Goal: Use online tool/utility: Utilize a website feature to perform a specific function

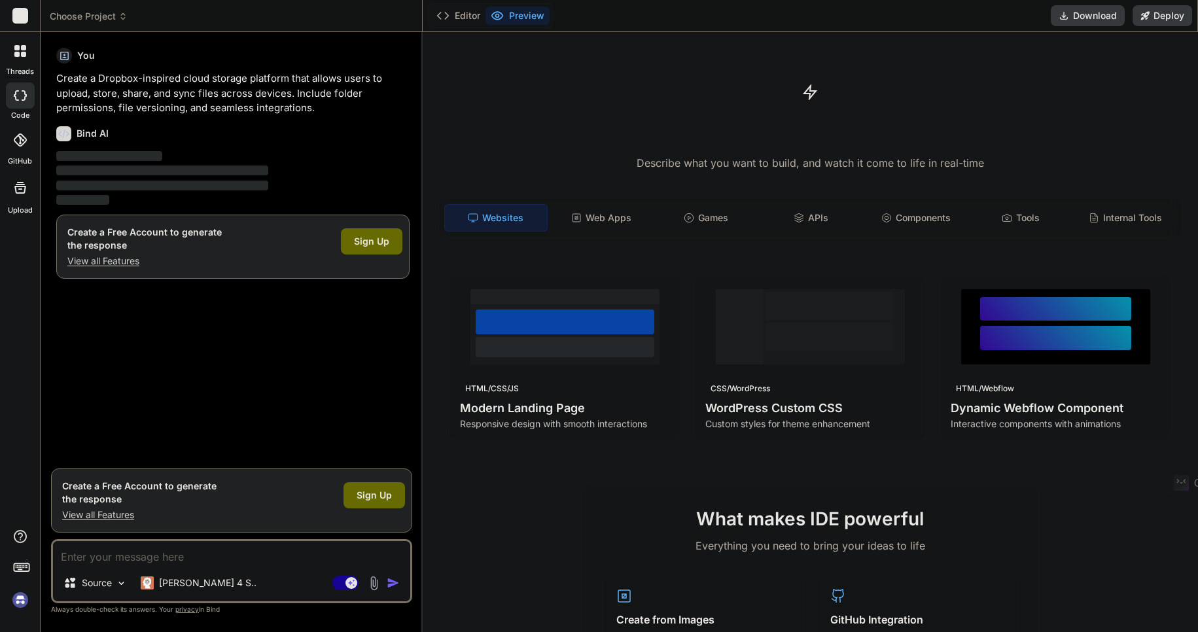
click at [115, 582] on div "Source" at bounding box center [95, 583] width 74 height 26
click at [113, 582] on div "Source" at bounding box center [95, 583] width 74 height 26
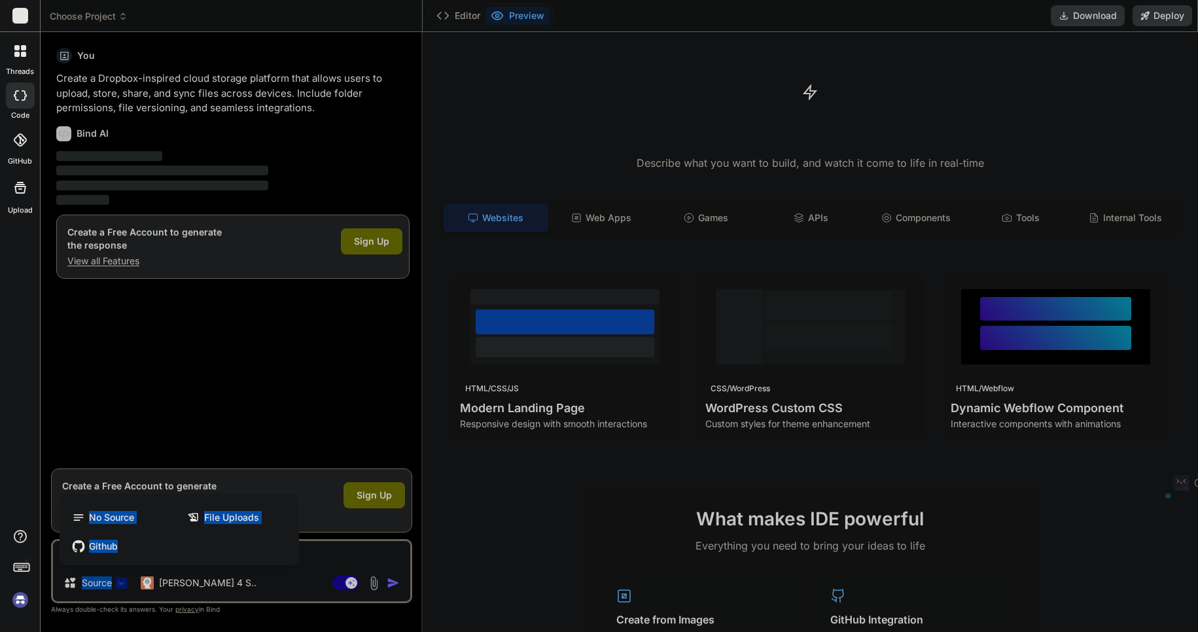
click at [306, 490] on div at bounding box center [599, 316] width 1198 height 632
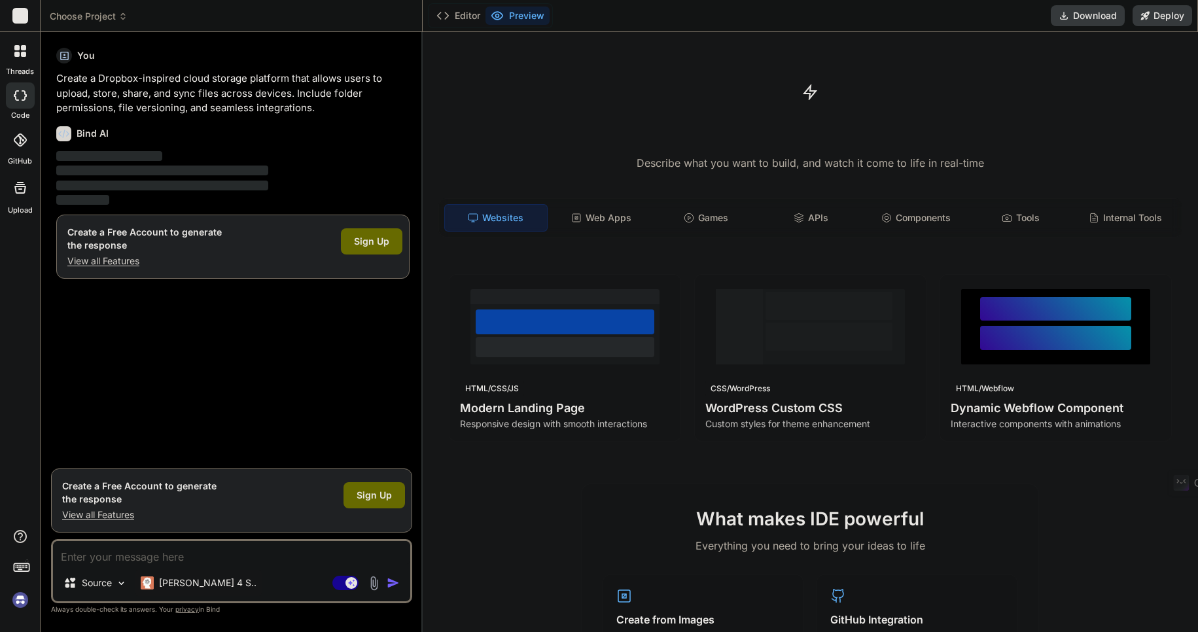
click at [193, 584] on p "[PERSON_NAME] 4 S.." at bounding box center [208, 583] width 98 height 13
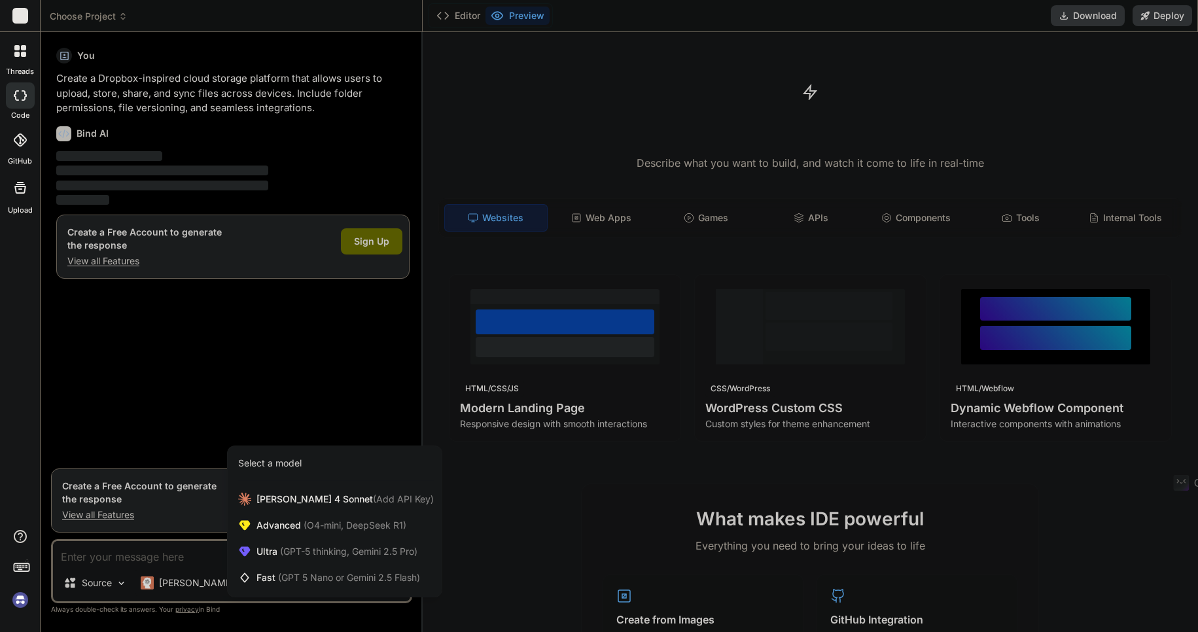
click at [238, 389] on div at bounding box center [599, 316] width 1198 height 632
type textarea "x"
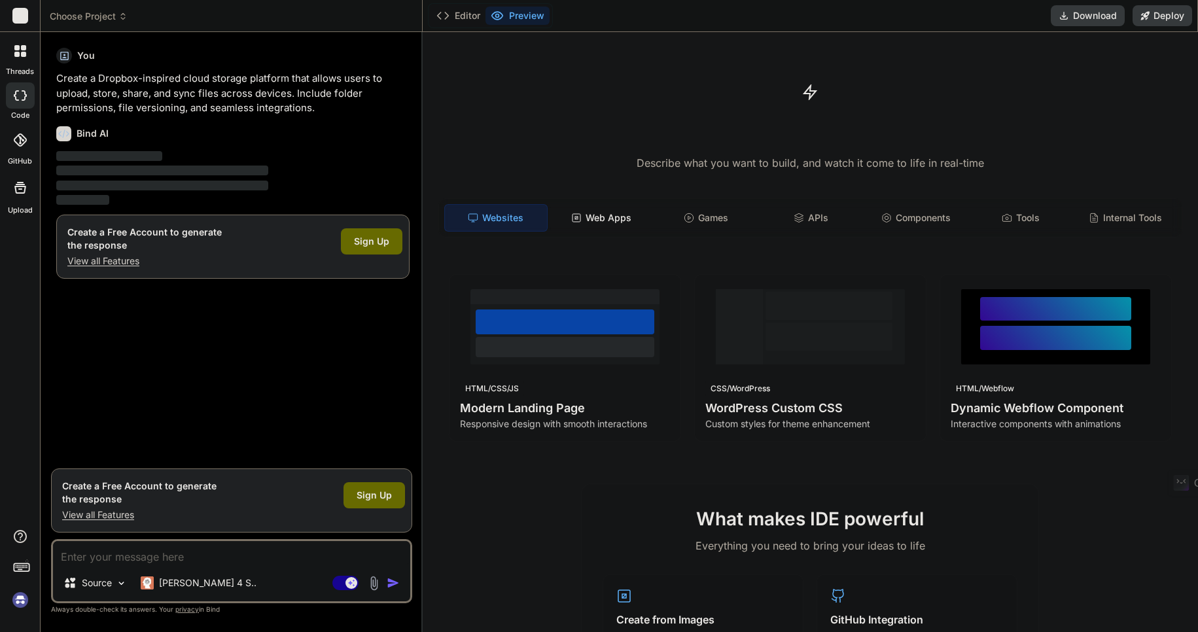
click at [605, 217] on div "Web Apps" at bounding box center [601, 217] width 102 height 27
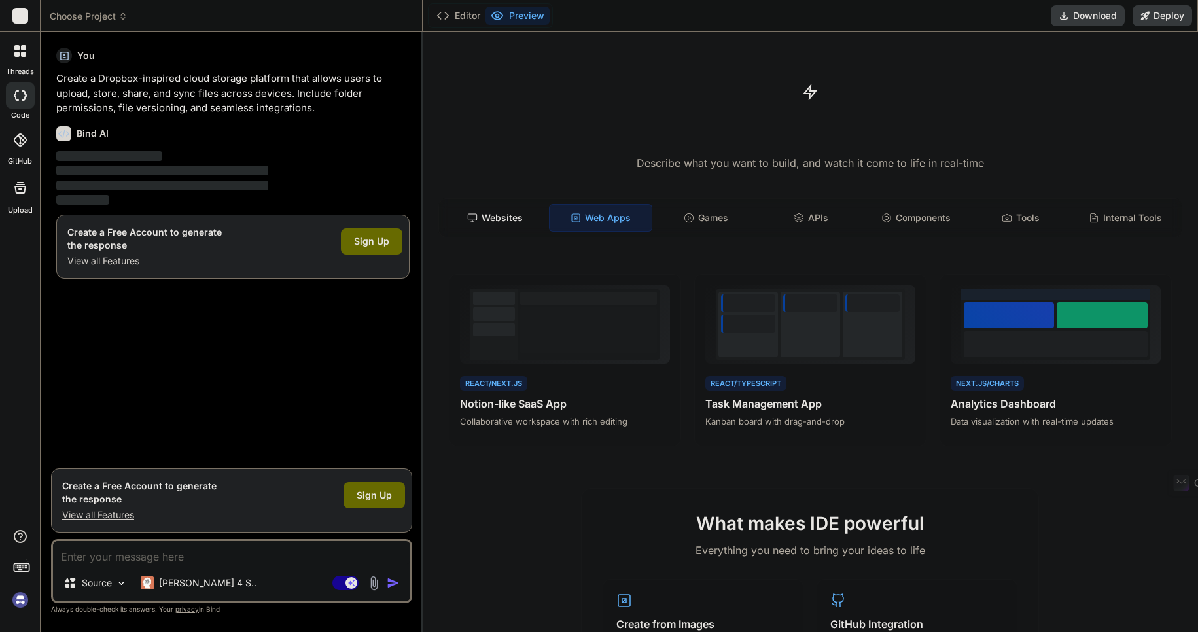
click at [516, 216] on div "Websites" at bounding box center [495, 217] width 102 height 27
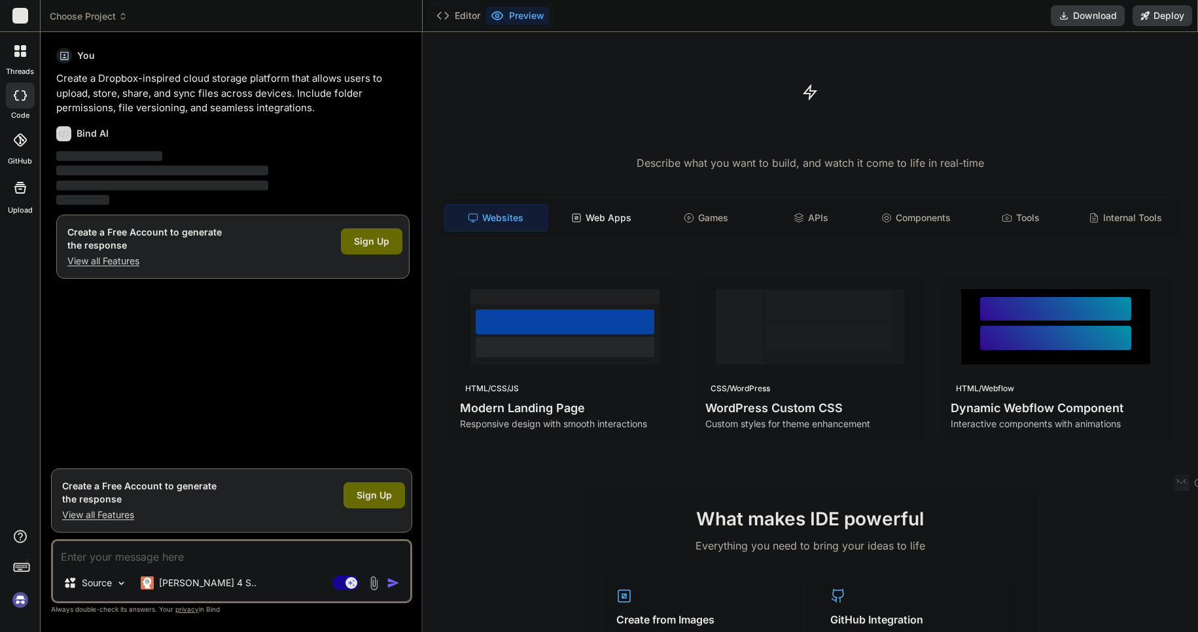
click at [586, 213] on div "Web Apps" at bounding box center [601, 217] width 102 height 27
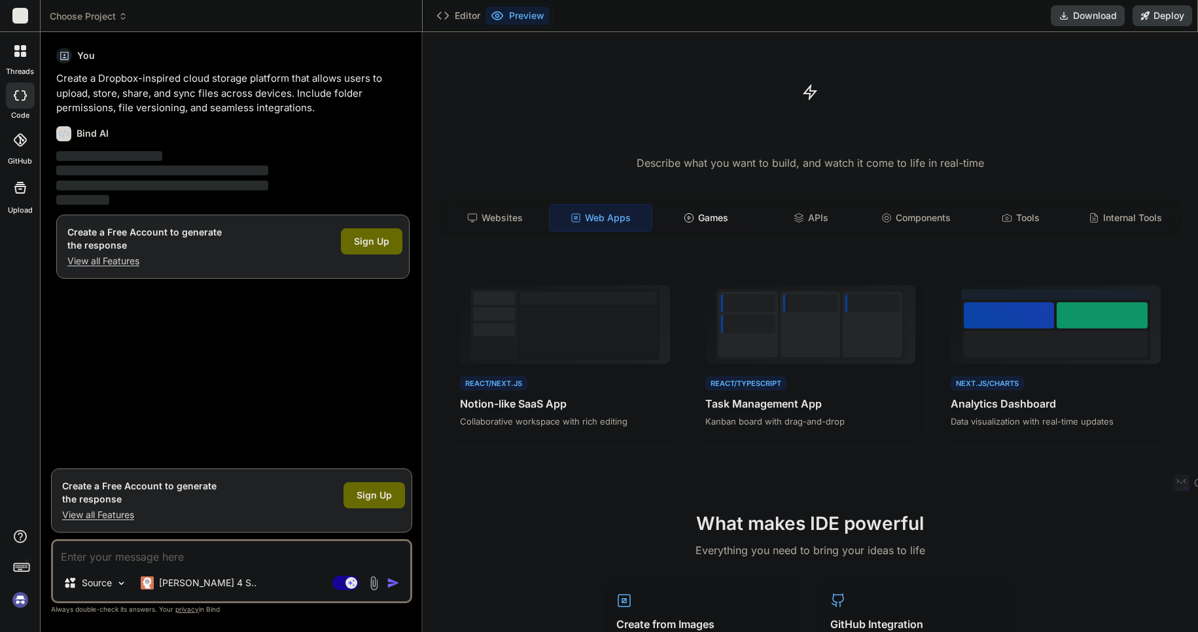
click at [697, 219] on div "Games" at bounding box center [706, 217] width 102 height 27
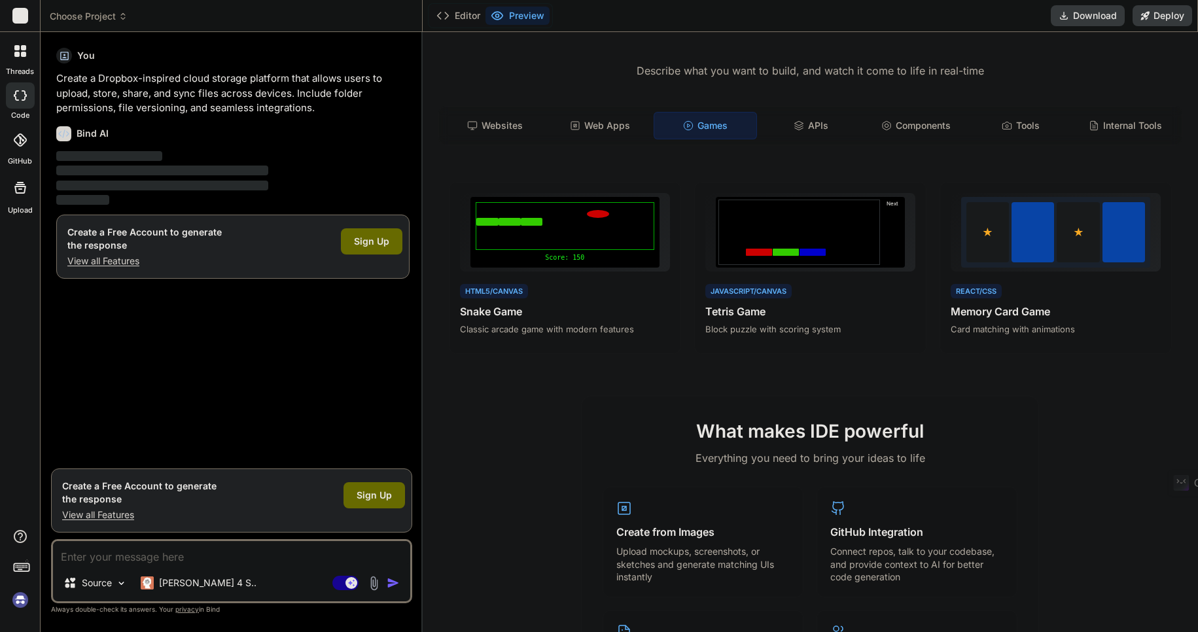
scroll to position [65, 0]
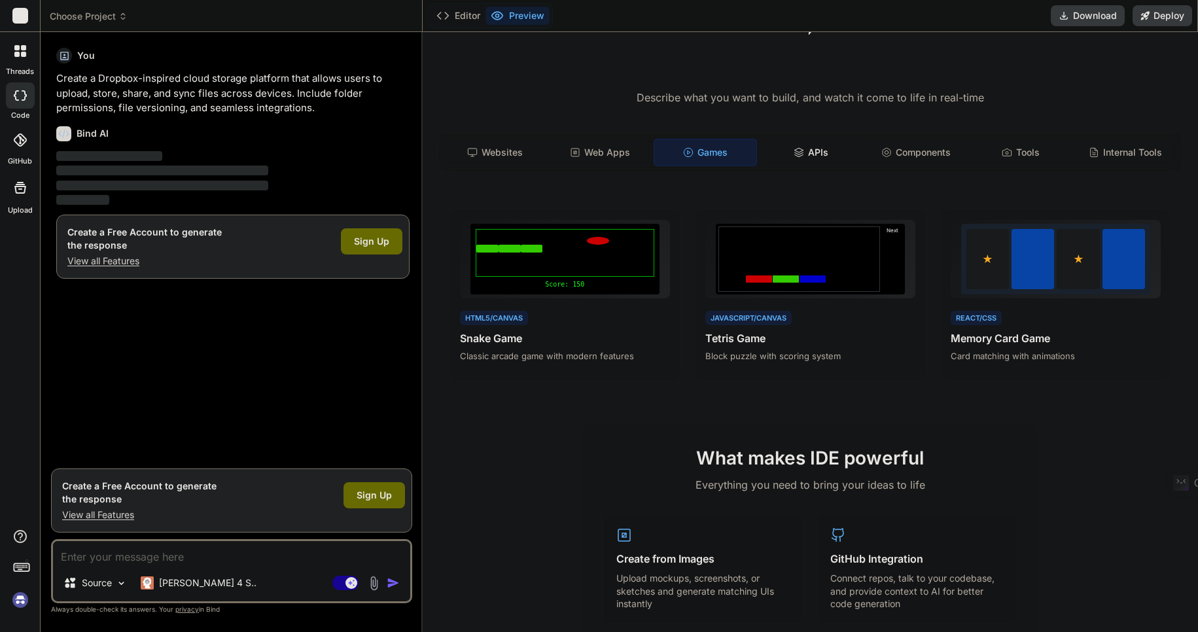
click at [809, 149] on div "APIs" at bounding box center [811, 152] width 102 height 27
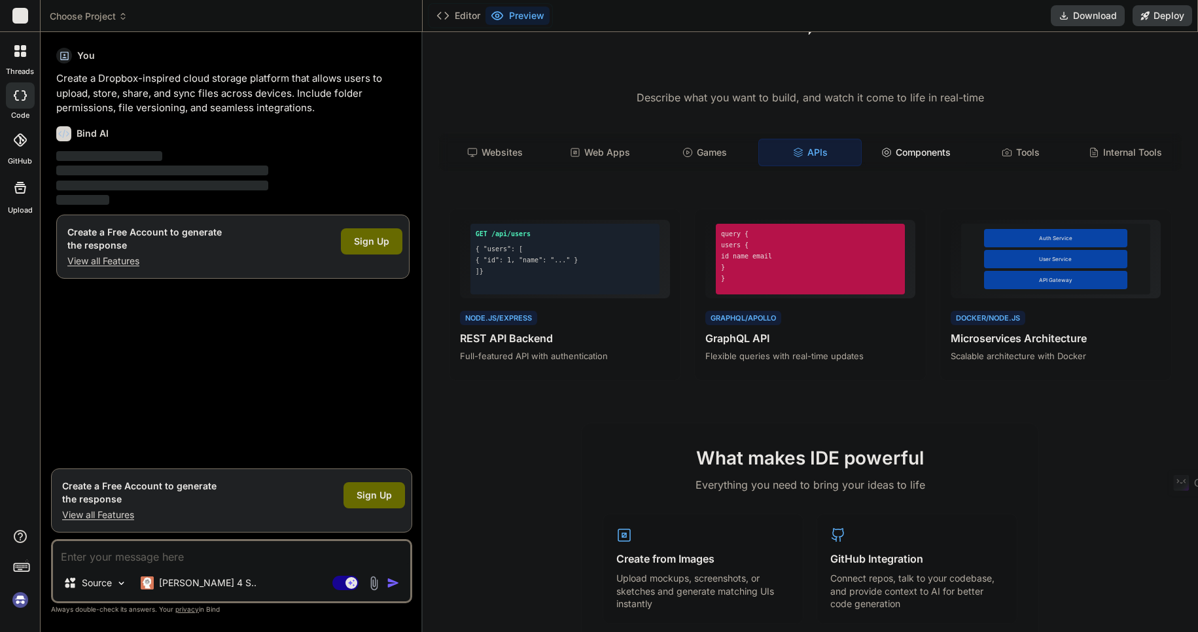
click at [929, 151] on div "Components" at bounding box center [916, 152] width 102 height 27
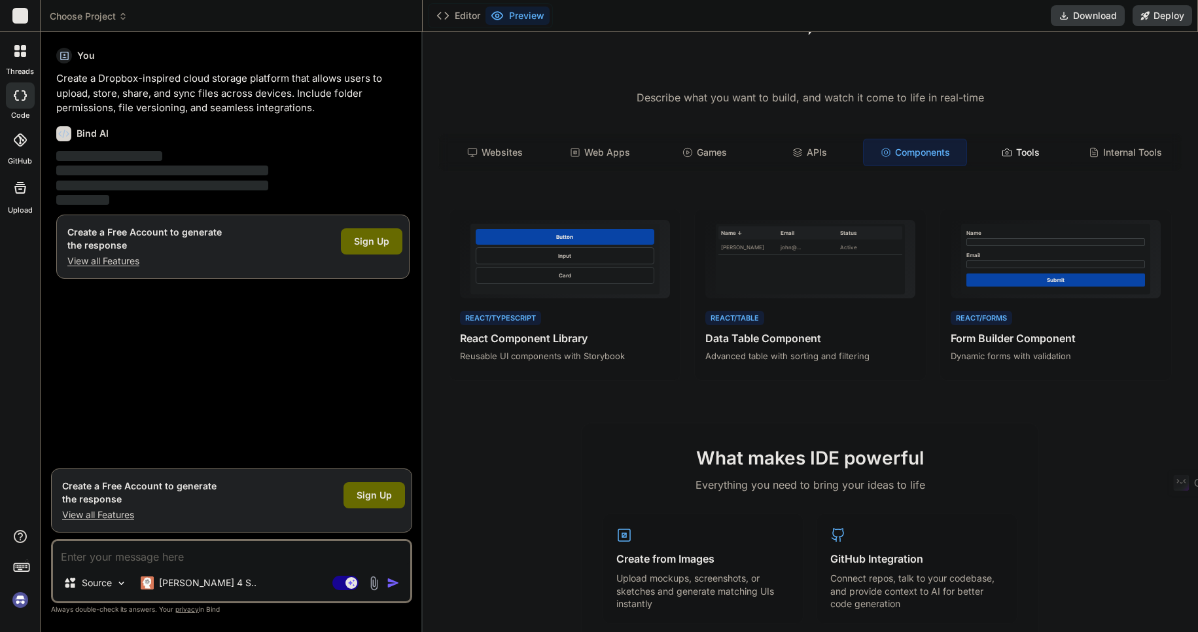
click at [1026, 151] on div "Tools" at bounding box center [1021, 152] width 102 height 27
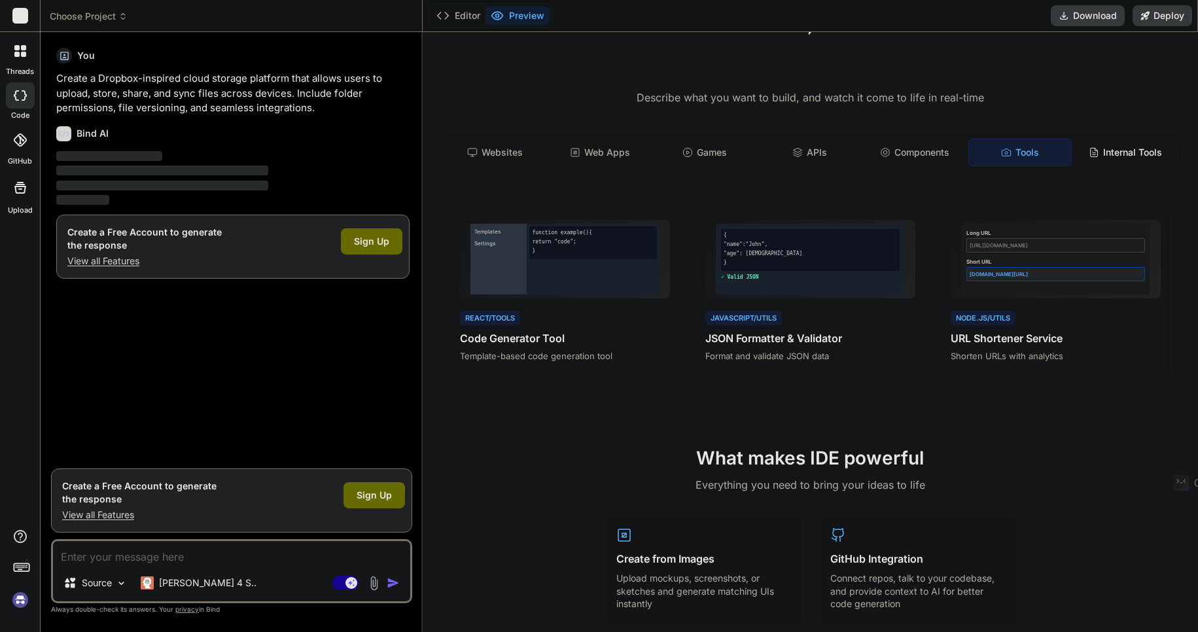
click at [1130, 147] on div "Internal Tools" at bounding box center [1126, 152] width 102 height 27
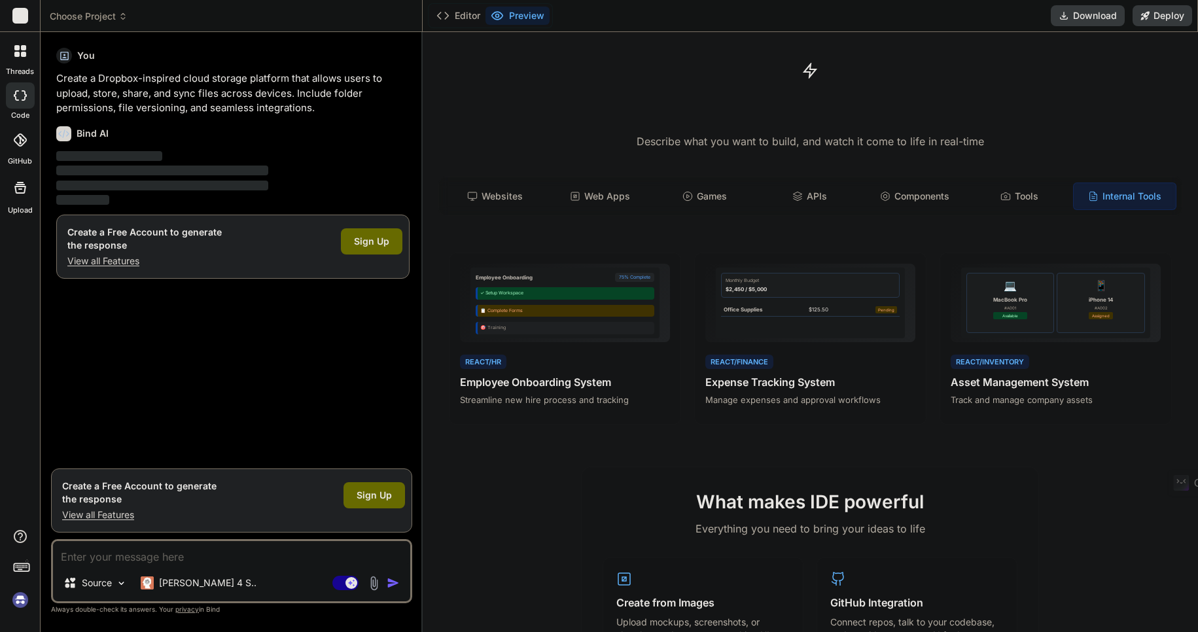
scroll to position [0, 0]
